Goal: Complete application form

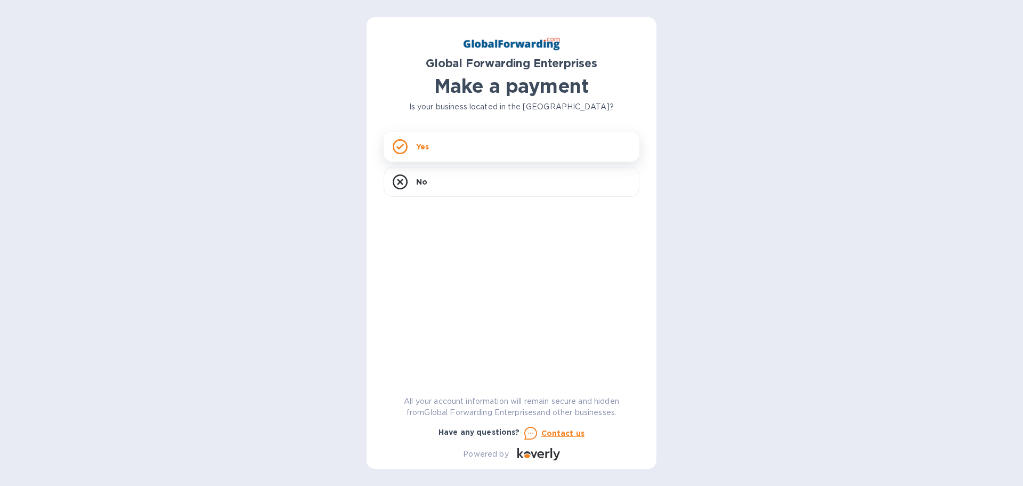
click at [394, 144] on rect at bounding box center [399, 146] width 13 height 13
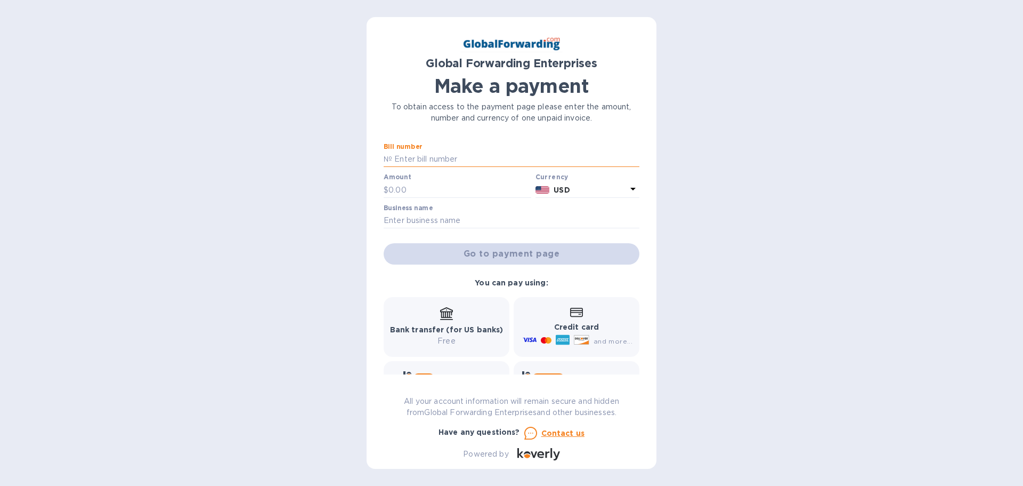
click at [430, 159] on input "text" at bounding box center [515, 159] width 247 height 16
paste input "79679732"
type input "79679732"
click at [414, 187] on input "text" at bounding box center [460, 190] width 143 height 16
type input "627.38"
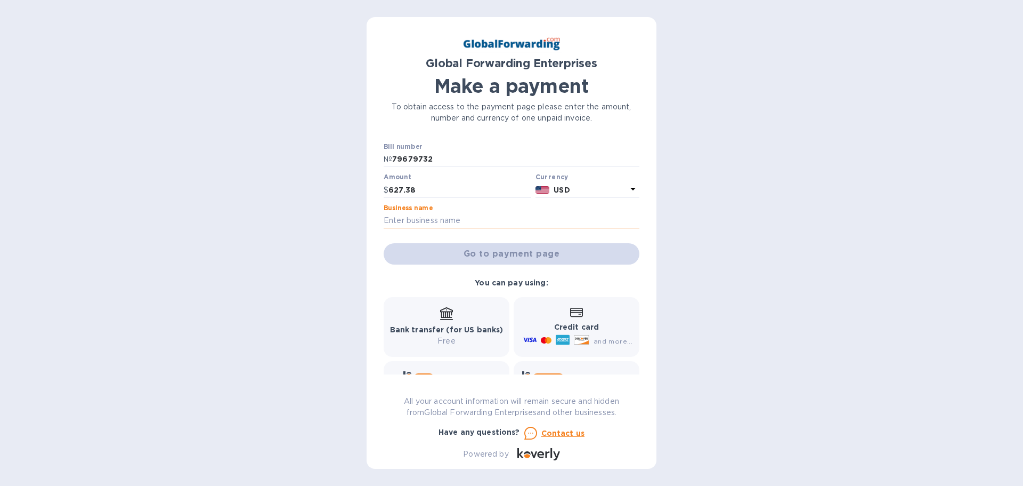
click at [425, 223] on input "text" at bounding box center [512, 221] width 256 height 16
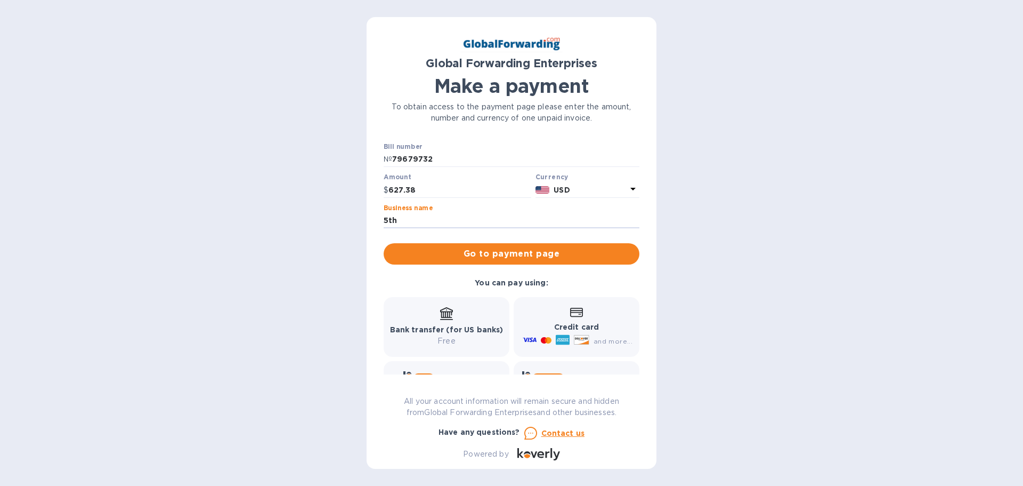
type input "5th Element Gear LLC"
click at [446, 320] on div "Bank transfer (for US banks) Free" at bounding box center [447, 326] width 114 height 39
click at [475, 249] on span "Go to payment page" at bounding box center [511, 253] width 239 height 13
